Goal: Information Seeking & Learning: Check status

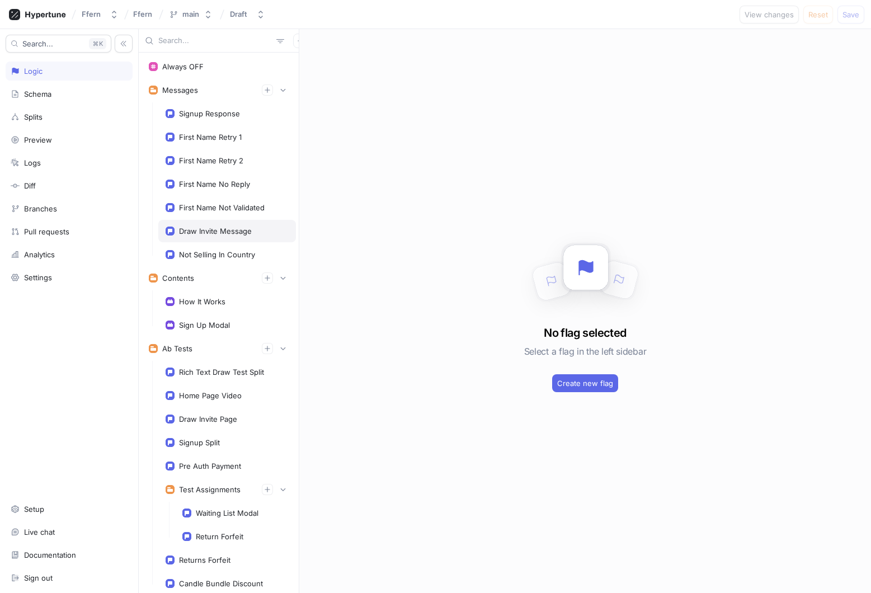
scroll to position [202, 0]
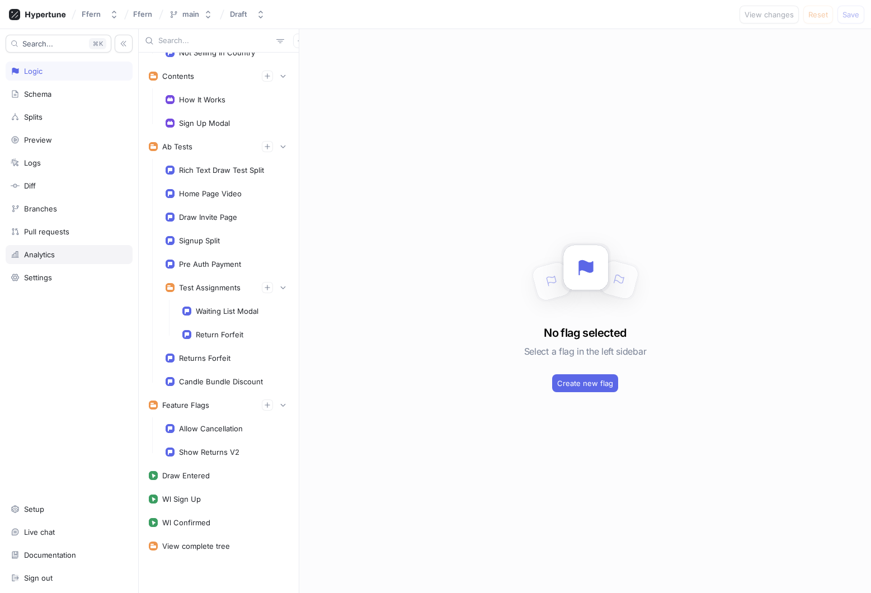
click at [78, 258] on div "Analytics" at bounding box center [69, 254] width 117 height 9
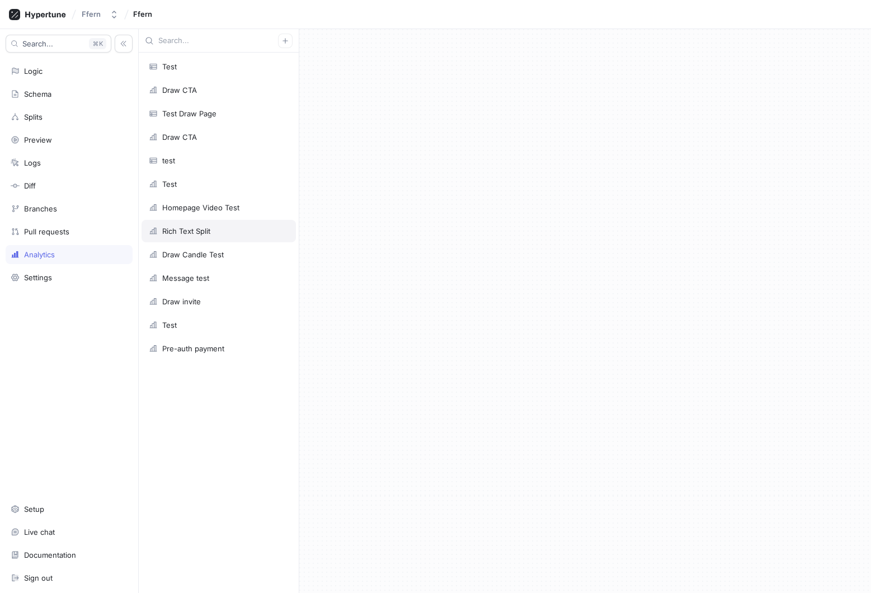
click at [246, 236] on div "Rich Text Split" at bounding box center [219, 231] width 154 height 22
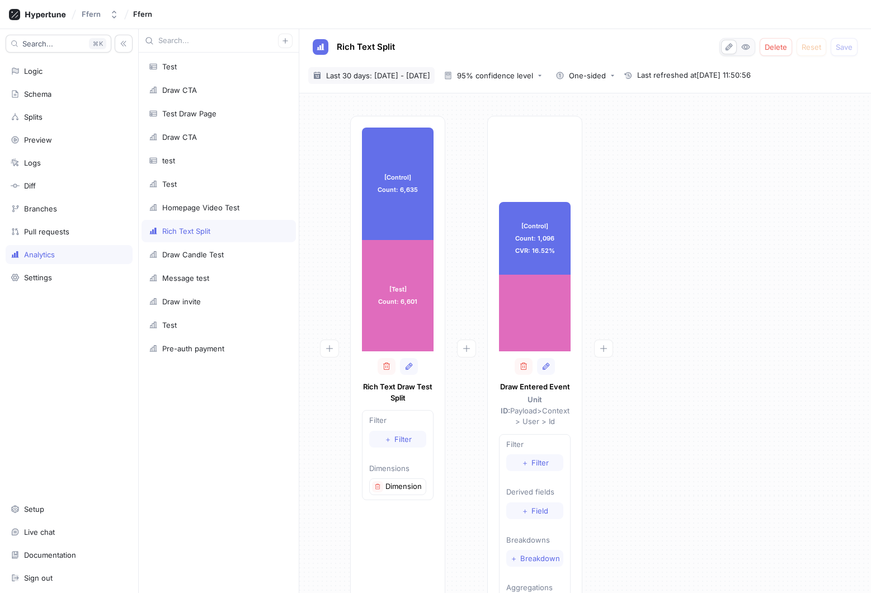
click at [430, 77] on span "Last 30 days: [DATE] - [DATE]" at bounding box center [378, 75] width 104 height 11
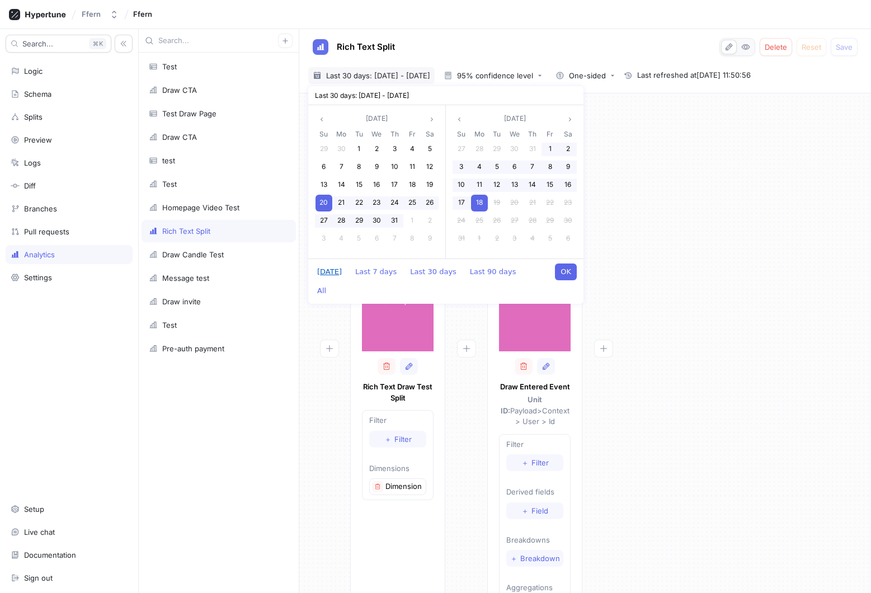
click at [328, 273] on button "[DATE]" at bounding box center [330, 271] width 36 height 17
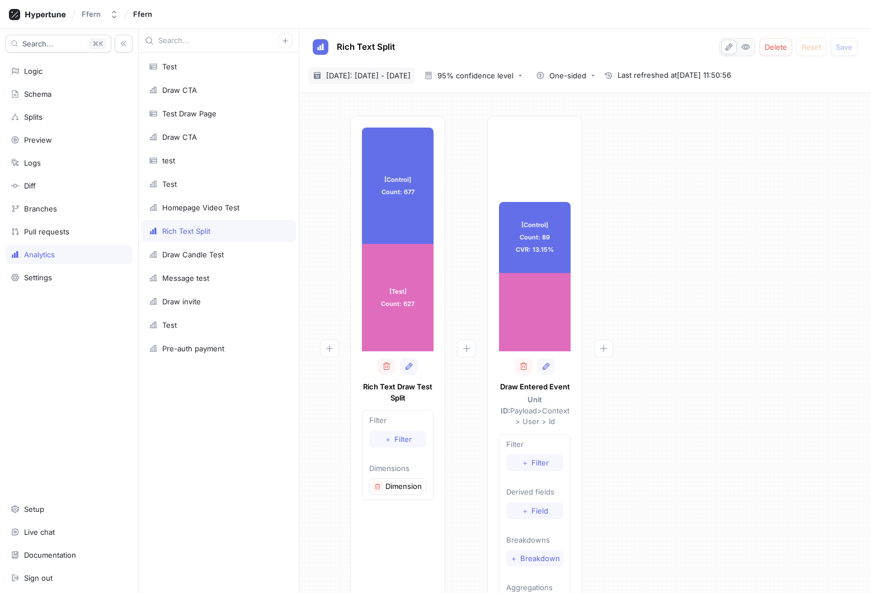
click at [402, 77] on span "[DATE]: [DATE] - [DATE]" at bounding box center [368, 75] width 84 height 11
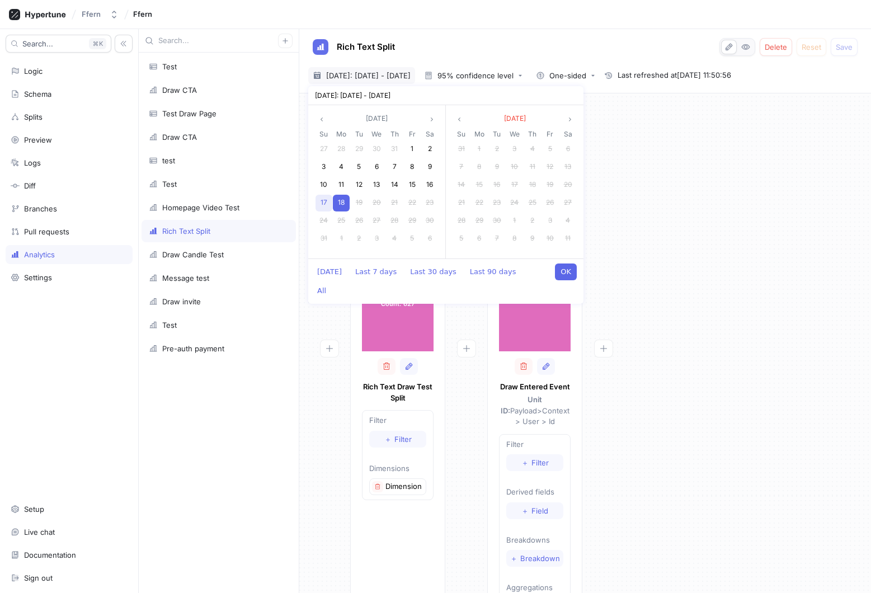
click at [323, 204] on span "17" at bounding box center [324, 202] width 7 height 8
click at [570, 275] on button "OK" at bounding box center [566, 271] width 22 height 17
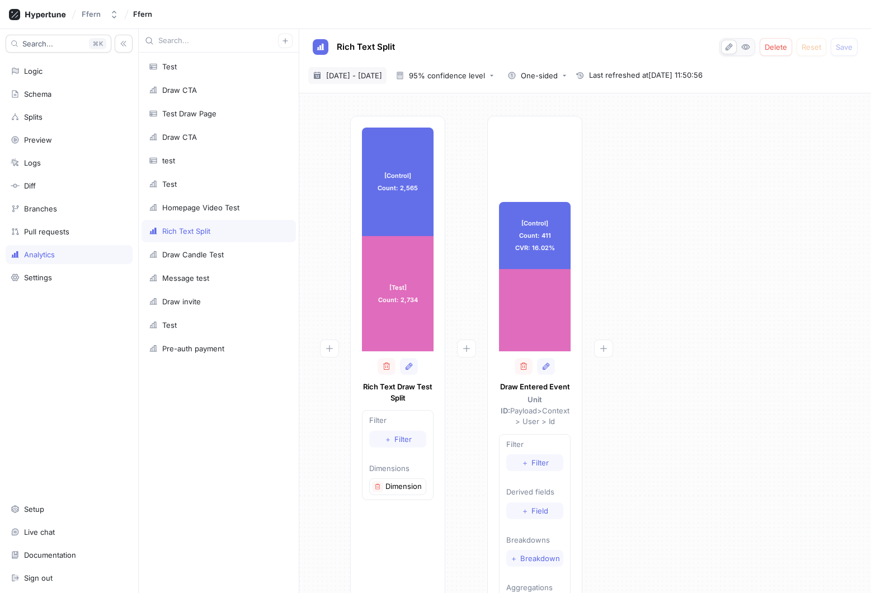
click at [382, 76] on span "[DATE] - [DATE]" at bounding box center [354, 75] width 56 height 11
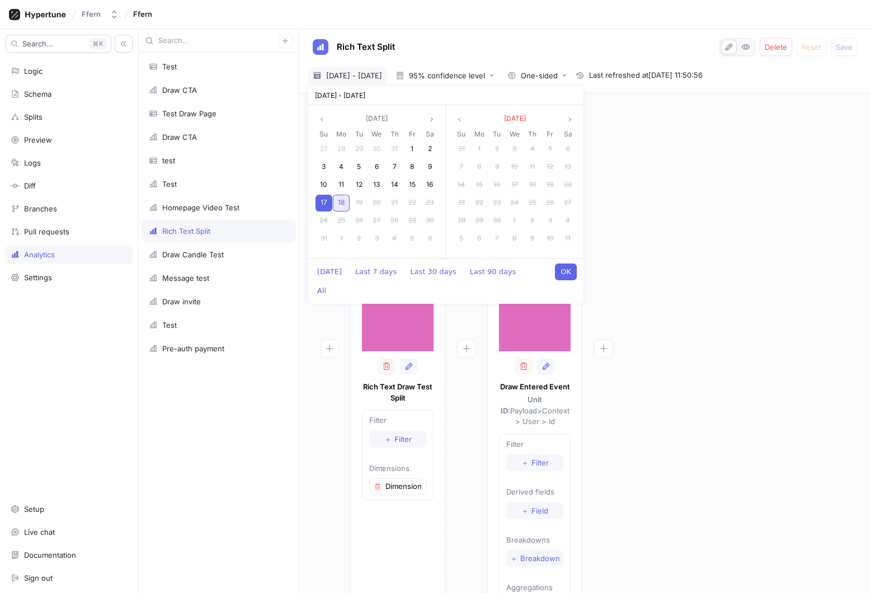
click at [345, 204] on div "18" at bounding box center [341, 203] width 17 height 17
click at [566, 270] on button "OK" at bounding box center [566, 271] width 22 height 17
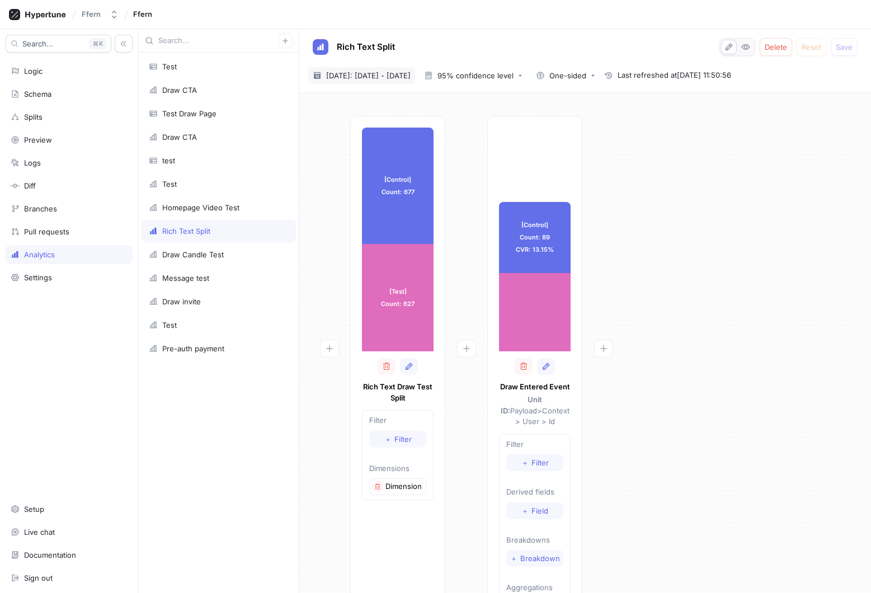
click at [383, 74] on span "[DATE]: [DATE] - [DATE]" at bounding box center [368, 75] width 84 height 11
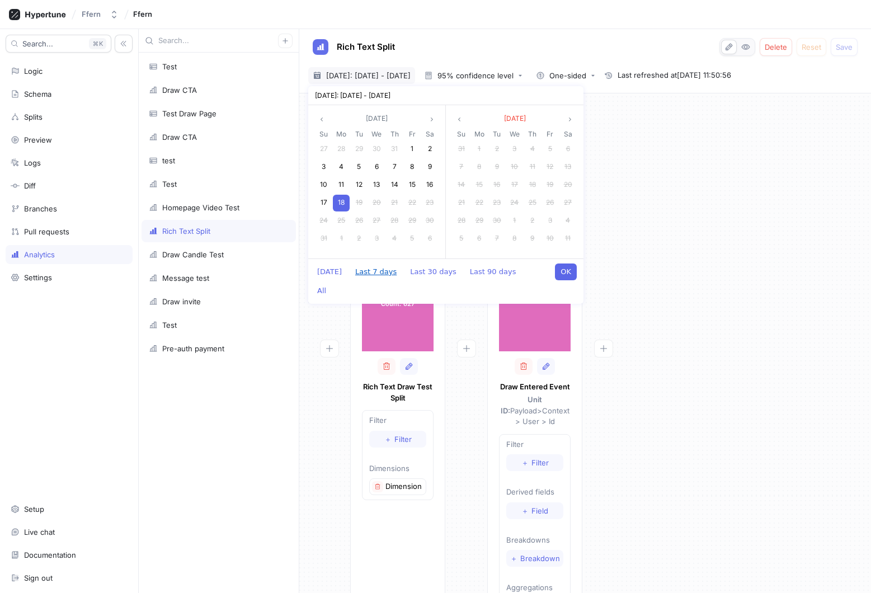
click at [364, 270] on button "Last 7 days" at bounding box center [376, 271] width 53 height 17
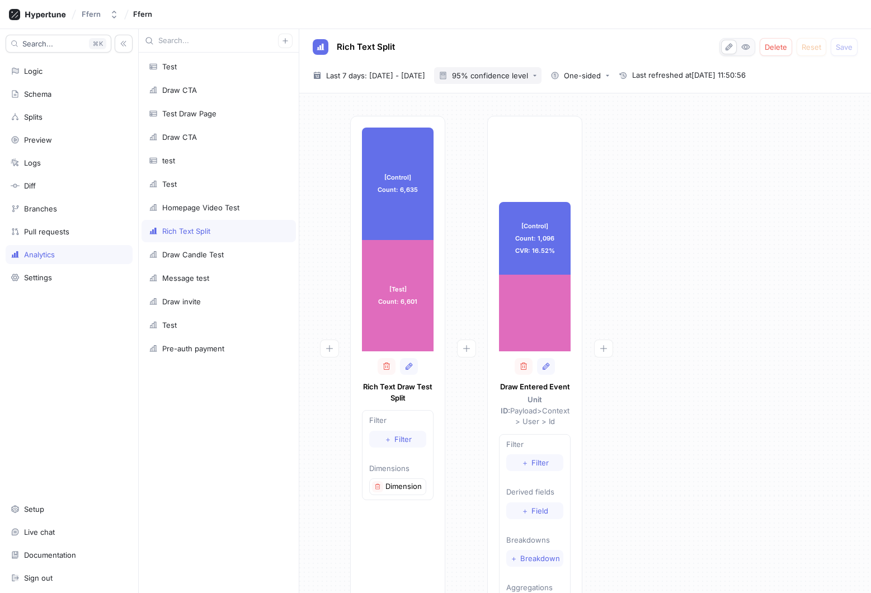
click at [528, 76] on div "95% confidence level" at bounding box center [490, 75] width 76 height 7
click at [543, 92] on div "90% confidence level" at bounding box center [529, 98] width 111 height 18
click at [601, 78] on div "One-sided" at bounding box center [582, 75] width 37 height 7
click at [628, 121] on span "Two-sided" at bounding box center [625, 118] width 44 height 10
click at [425, 78] on span "Last 7 days: [DATE] - [DATE]" at bounding box center [375, 75] width 99 height 11
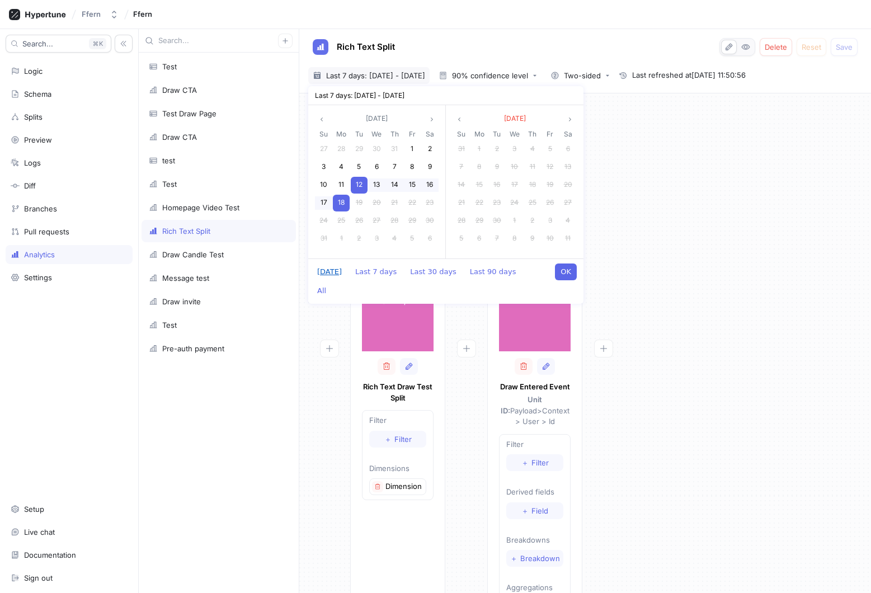
click at [326, 266] on button "[DATE]" at bounding box center [330, 271] width 36 height 17
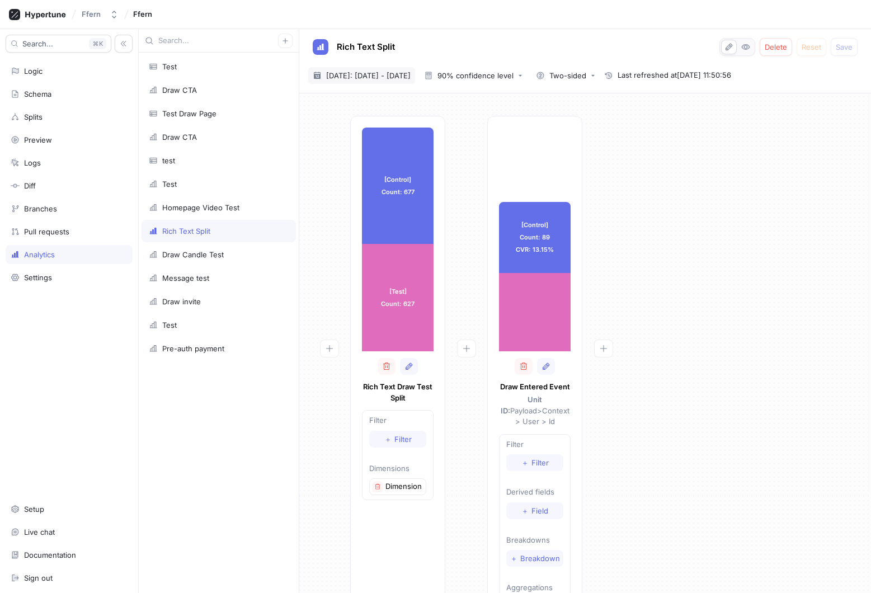
click at [405, 78] on span "[DATE]: [DATE] - [DATE]" at bounding box center [368, 75] width 84 height 11
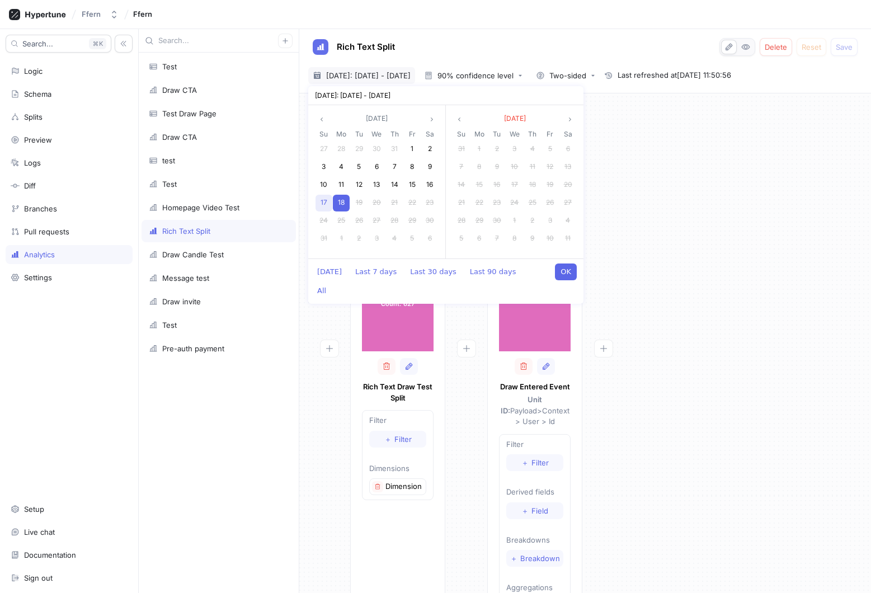
click at [327, 204] on span "17" at bounding box center [324, 202] width 7 height 8
click at [344, 204] on span "18" at bounding box center [341, 202] width 7 height 8
click at [567, 269] on button "OK" at bounding box center [566, 271] width 22 height 17
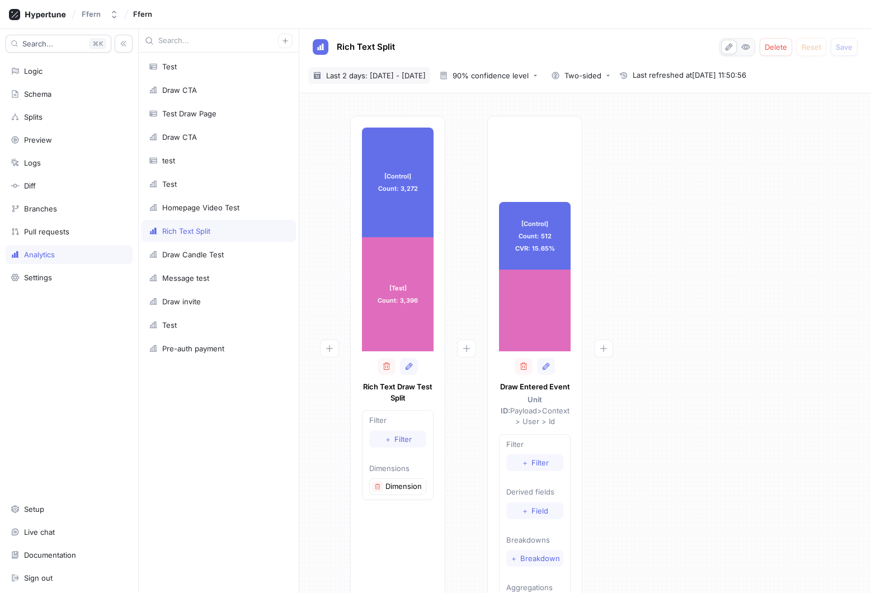
click at [403, 74] on span "Last 2 days: [DATE] - [DATE]" at bounding box center [376, 75] width 100 height 11
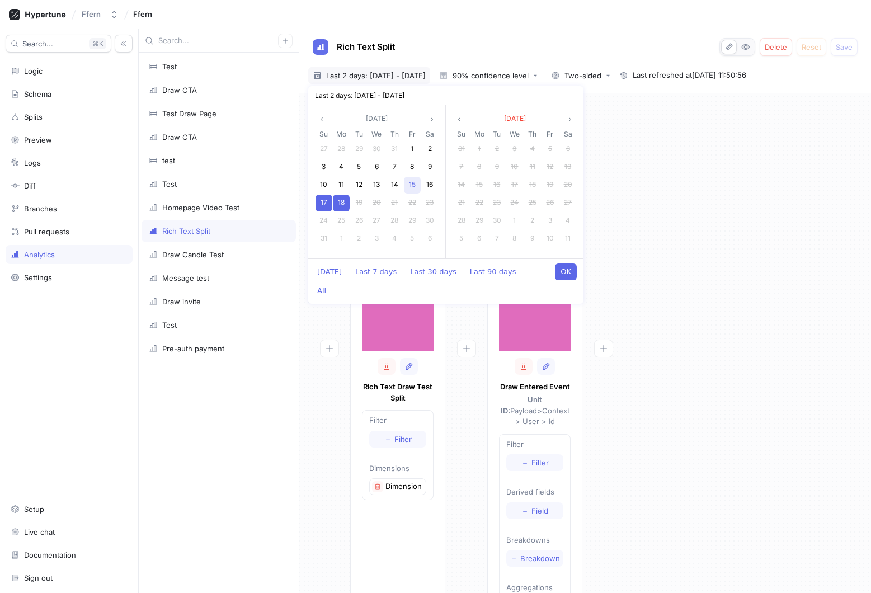
click at [415, 190] on div "15" at bounding box center [412, 185] width 17 height 17
click at [346, 205] on div "18" at bounding box center [341, 203] width 17 height 17
click at [561, 275] on button "OK" at bounding box center [566, 271] width 22 height 17
type input "[DATE] ~ [DATE]"
